Goal: Information Seeking & Learning: Learn about a topic

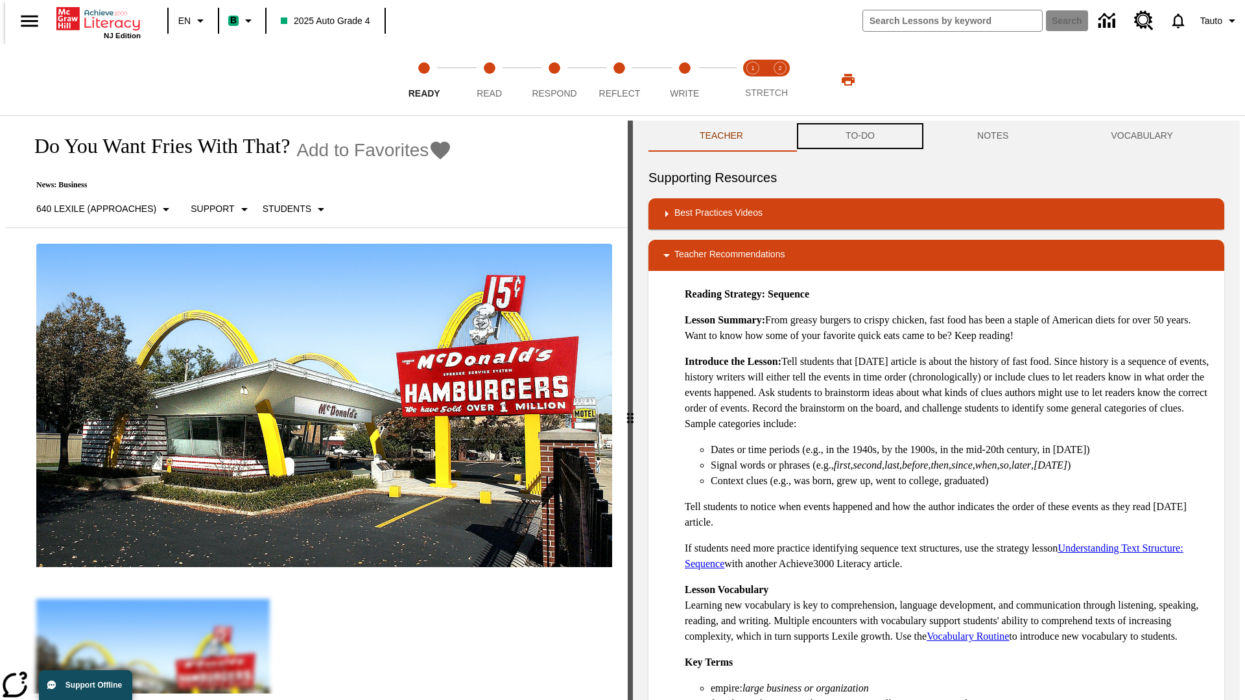
click at [859, 136] on button "TO-DO" at bounding box center [860, 136] width 132 height 31
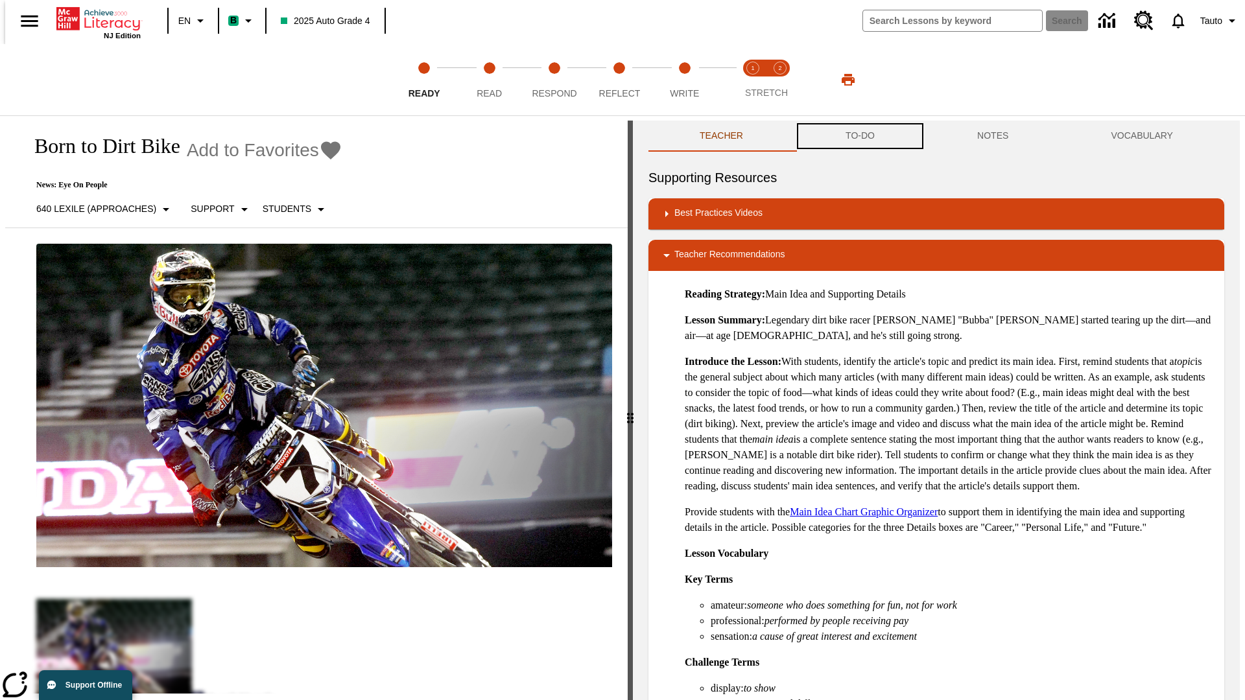
click at [859, 136] on button "TO-DO" at bounding box center [860, 136] width 132 height 31
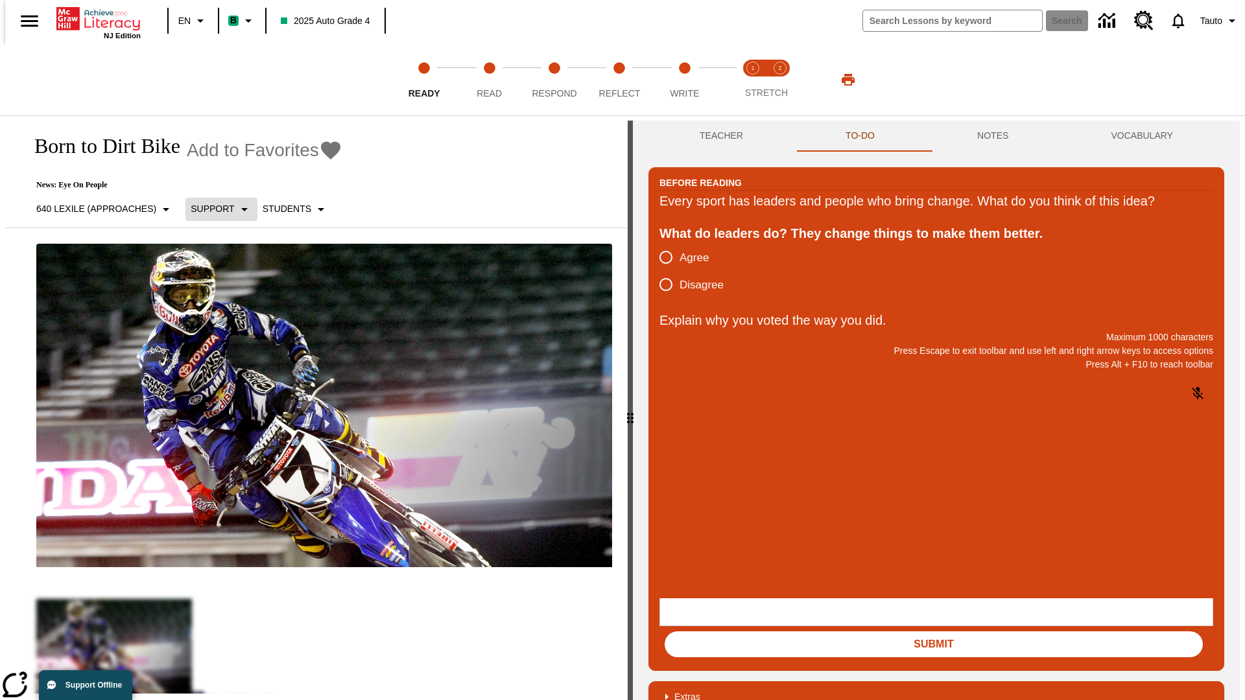
click at [215, 209] on p "Support" at bounding box center [212, 209] width 43 height 14
click at [230, 285] on p "Support" at bounding box center [229, 285] width 77 height 14
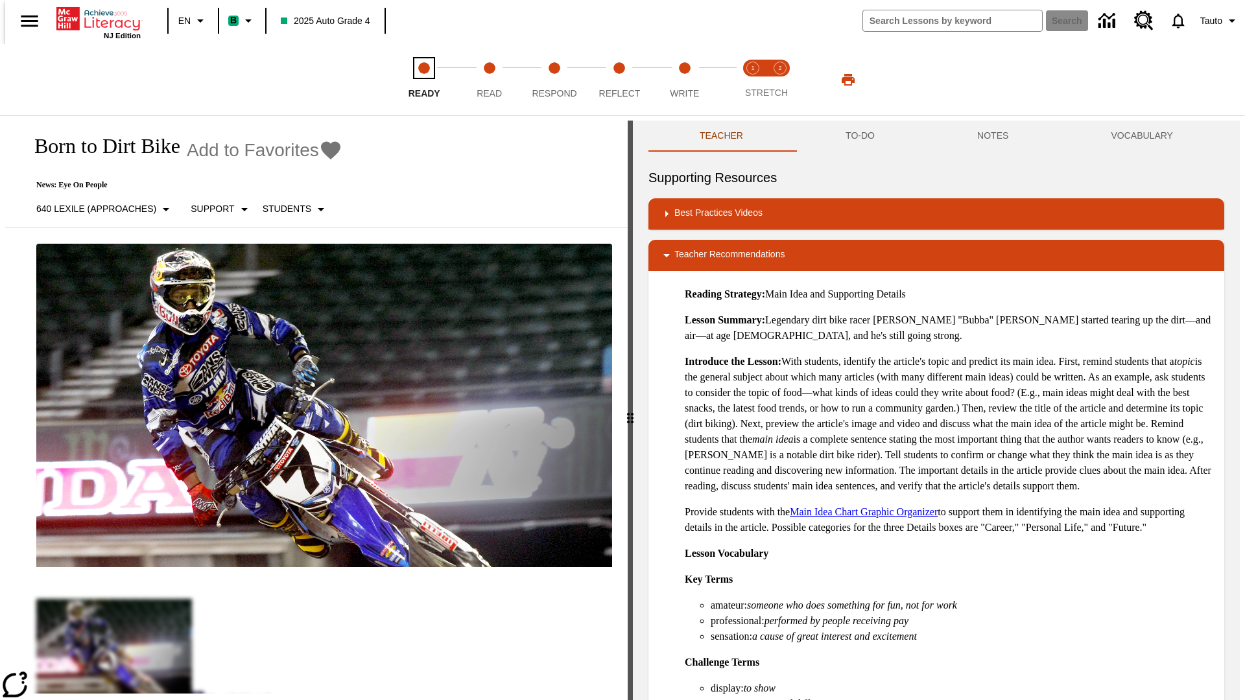
click at [424, 80] on span "Ready" at bounding box center [425, 88] width 32 height 23
click at [859, 136] on button "TO-DO" at bounding box center [860, 136] width 132 height 31
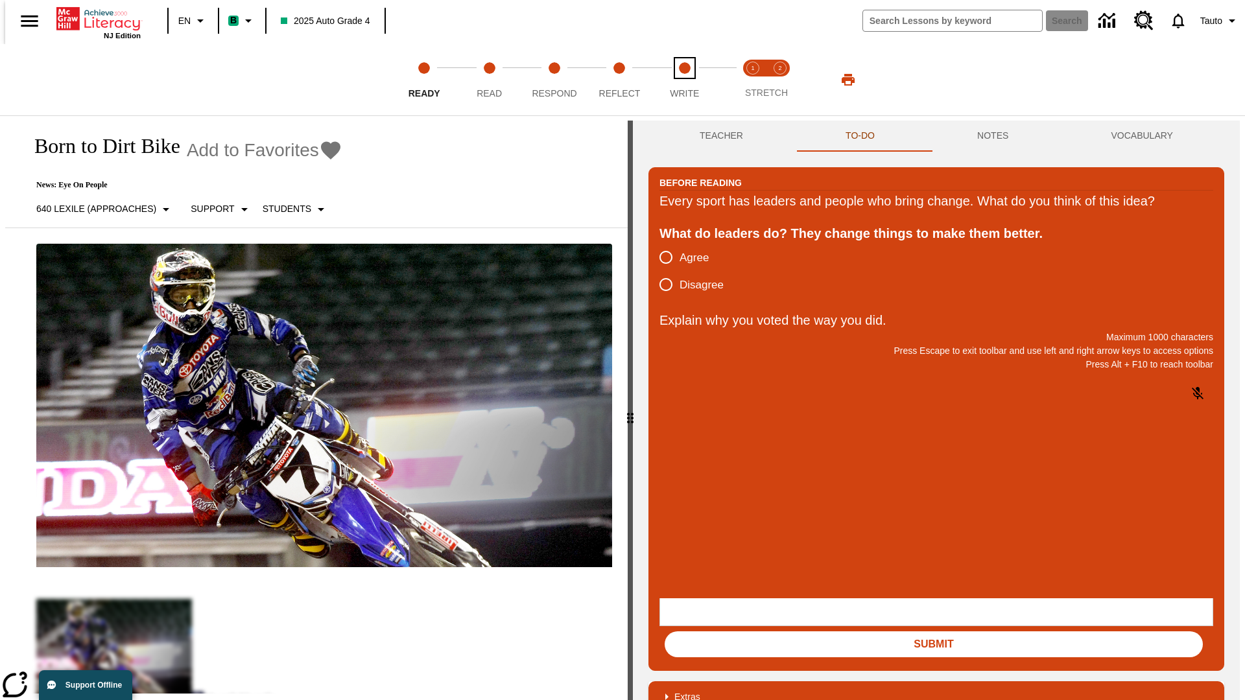
click at [684, 80] on span "Write" at bounding box center [684, 88] width 29 height 23
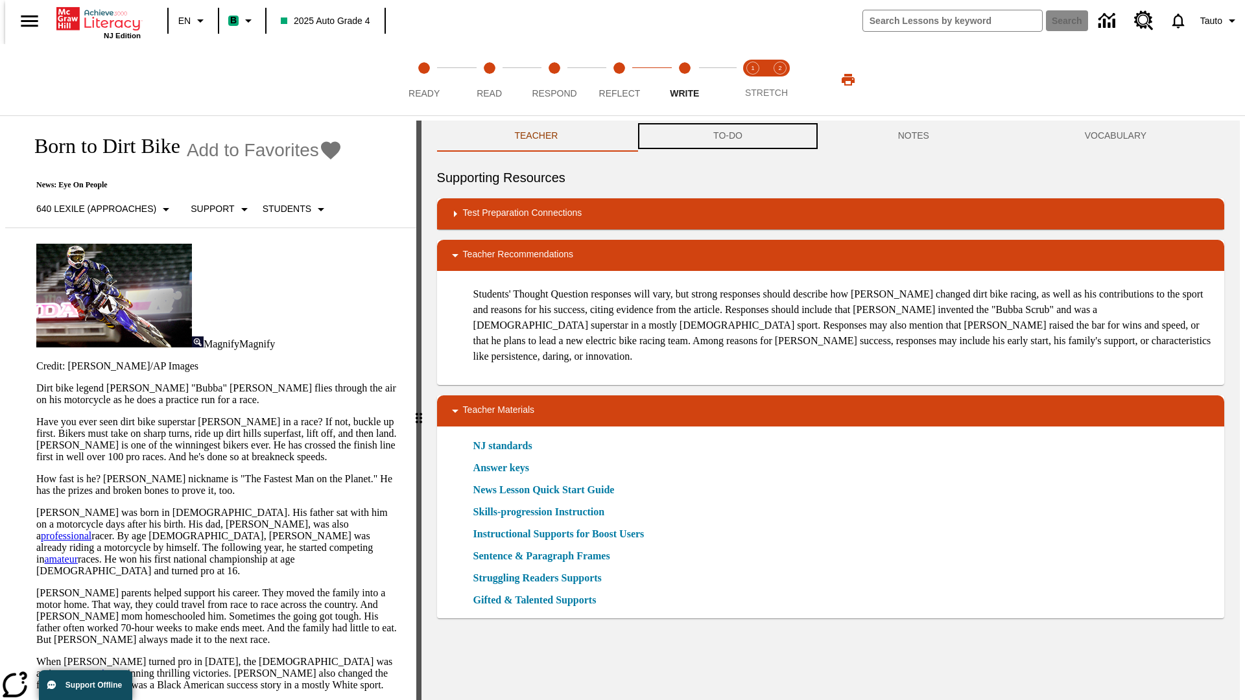
scroll to position [1, 0]
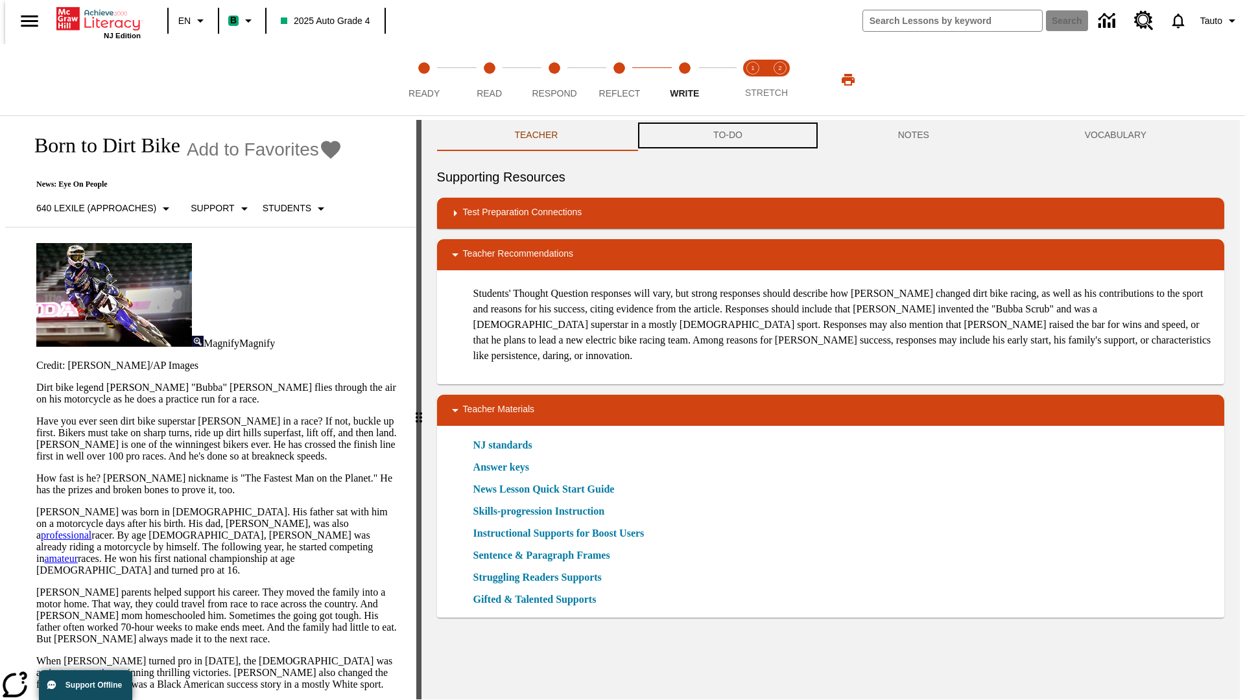
click at [727, 136] on button "TO-DO" at bounding box center [727, 135] width 185 height 31
